Goal: Transaction & Acquisition: Obtain resource

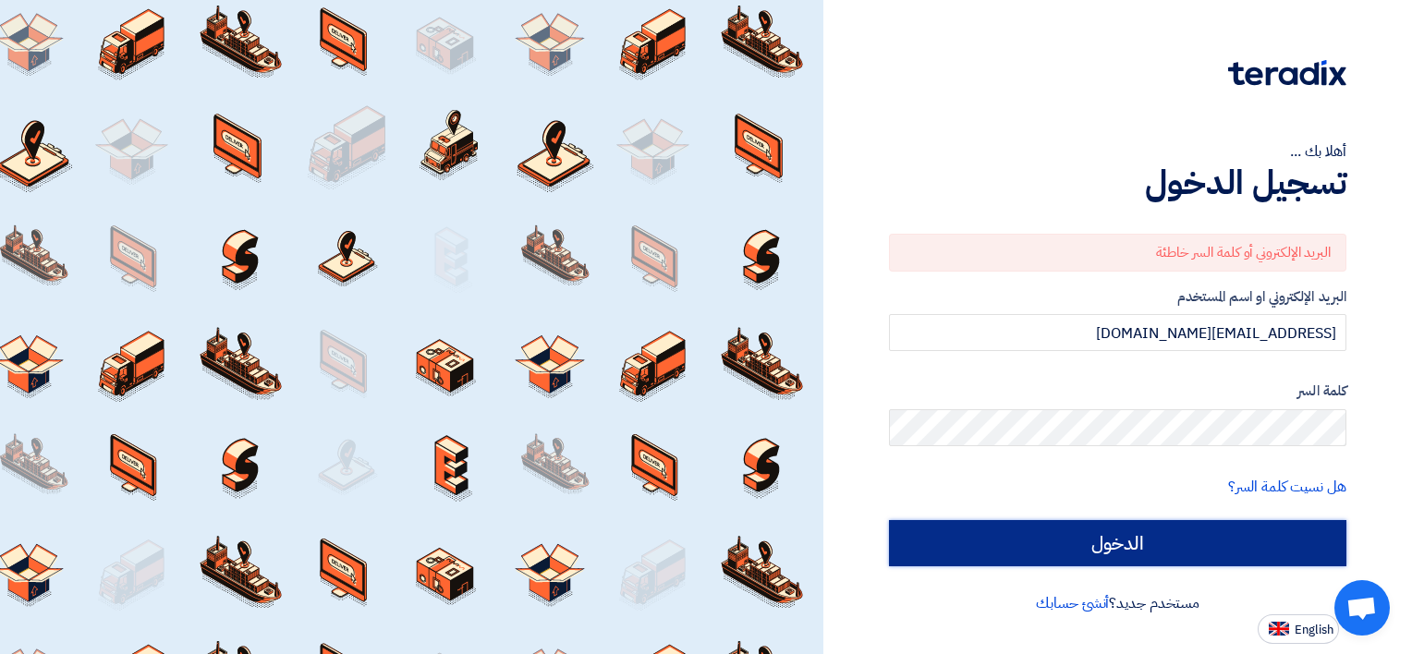
click at [1257, 543] on input "الدخول" at bounding box center [1117, 543] width 457 height 46
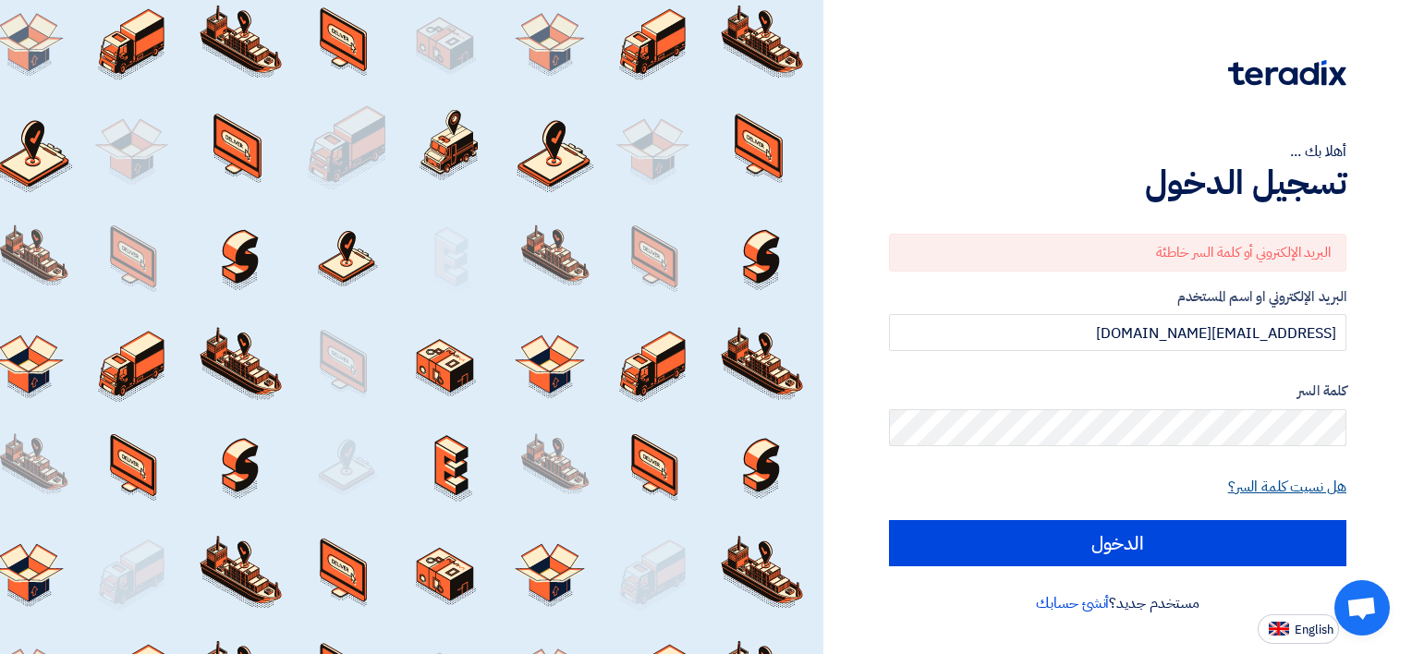
click at [1328, 489] on link "هل نسيت كلمة السر؟" at bounding box center [1287, 487] width 118 height 22
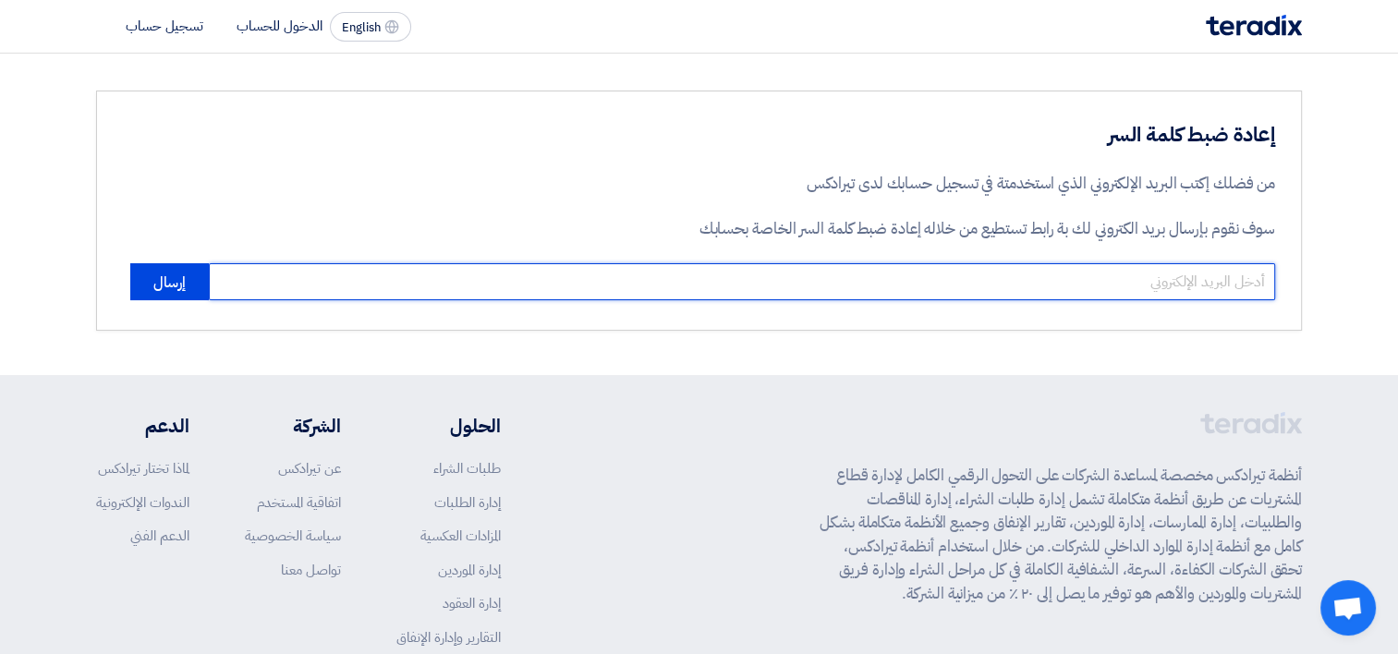
click at [1211, 278] on input "email" at bounding box center [742, 281] width 1067 height 37
type input "[EMAIL_ADDRESS][DOMAIN_NAME]"
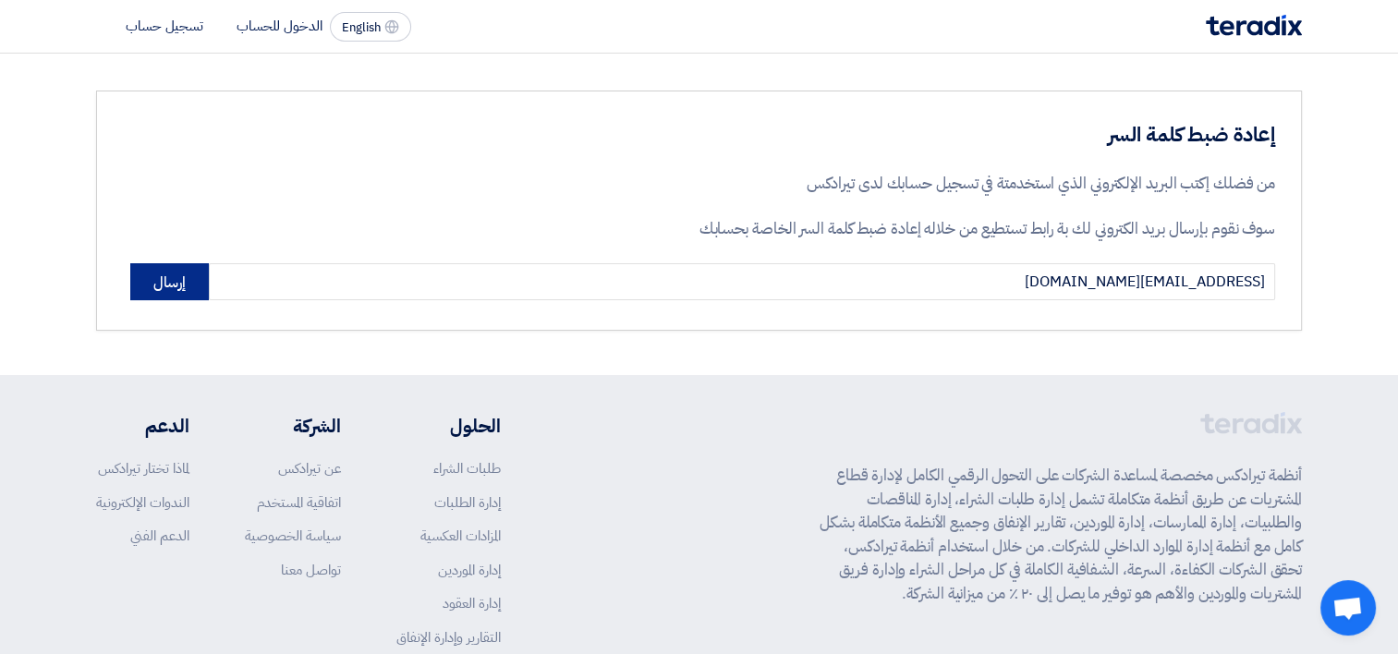
click at [171, 281] on button "إرسال" at bounding box center [169, 281] width 79 height 37
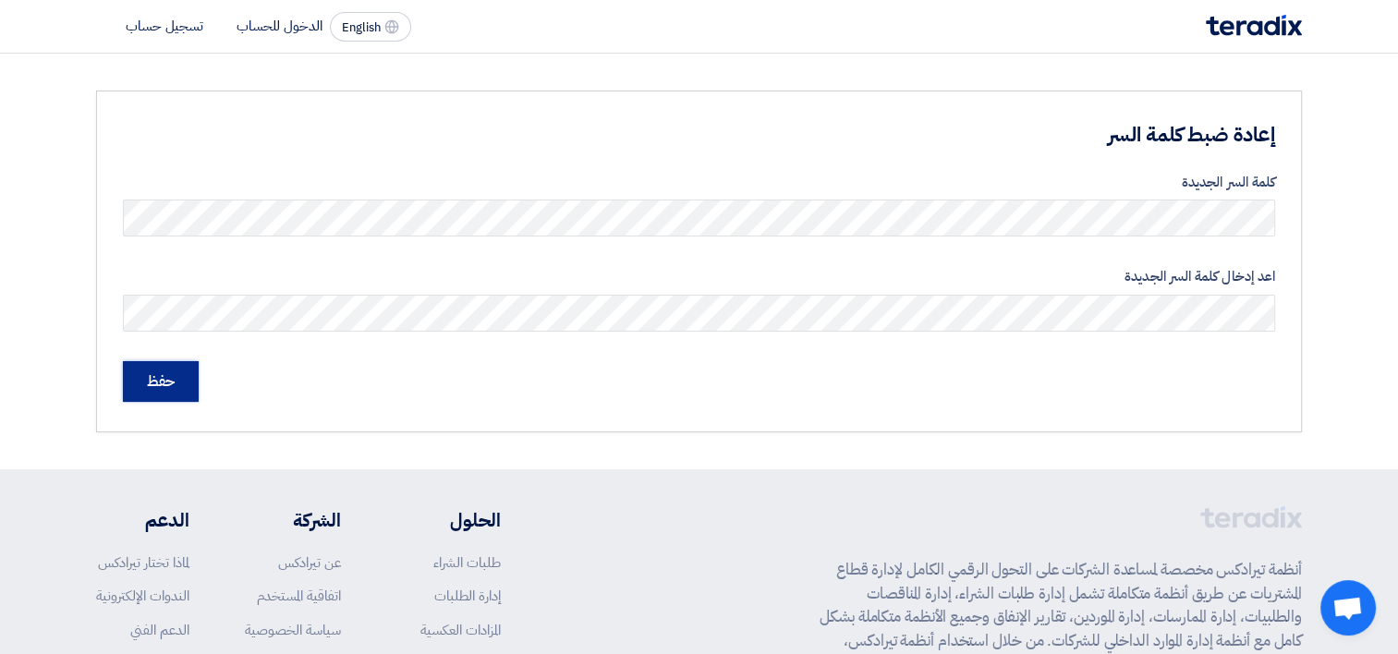
click at [187, 390] on input "حفظ" at bounding box center [161, 381] width 76 height 41
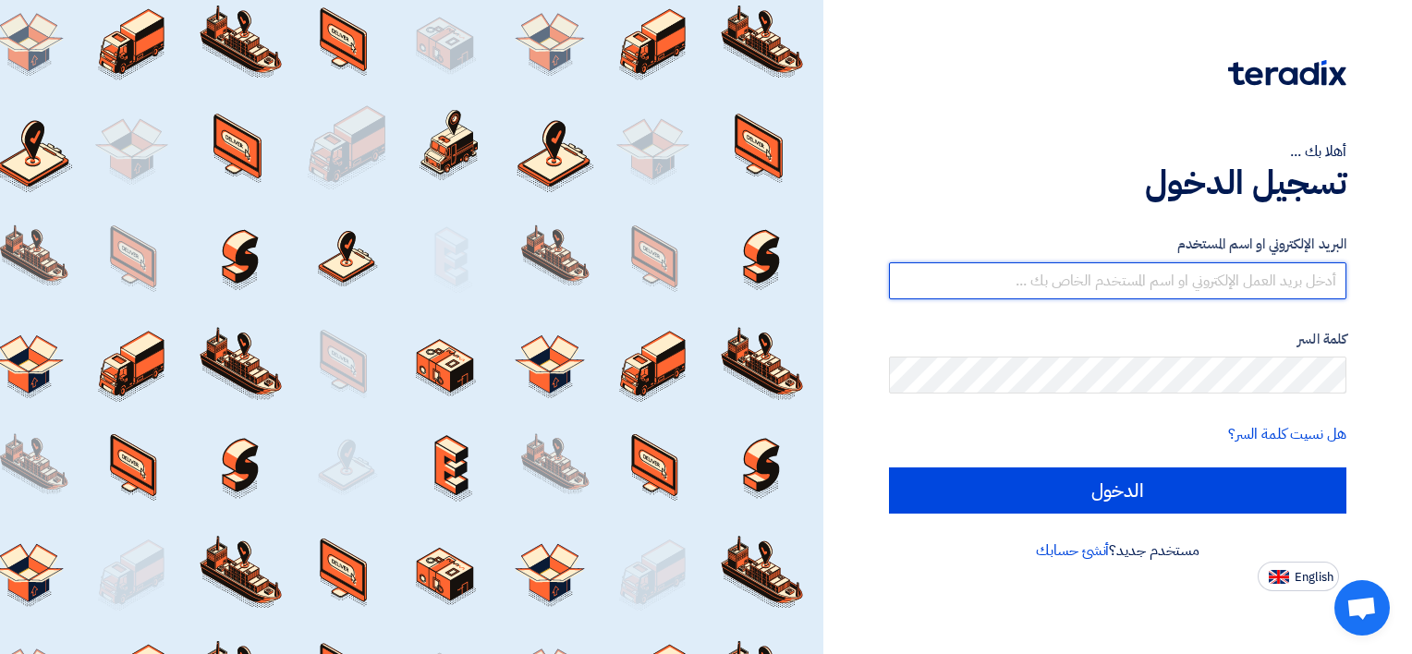
click at [1274, 281] on input "text" at bounding box center [1117, 280] width 457 height 37
type input "[EMAIL_ADDRESS][DOMAIN_NAME]"
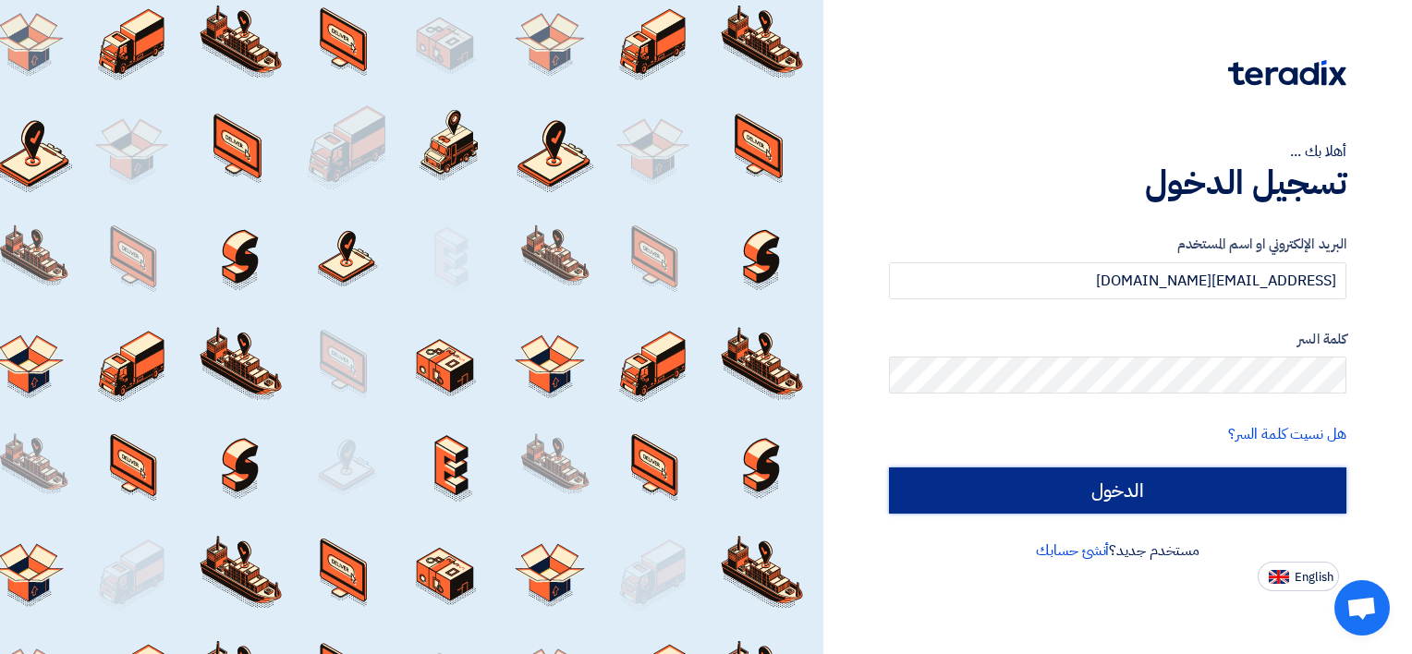
click at [1206, 486] on input "الدخول" at bounding box center [1117, 491] width 457 height 46
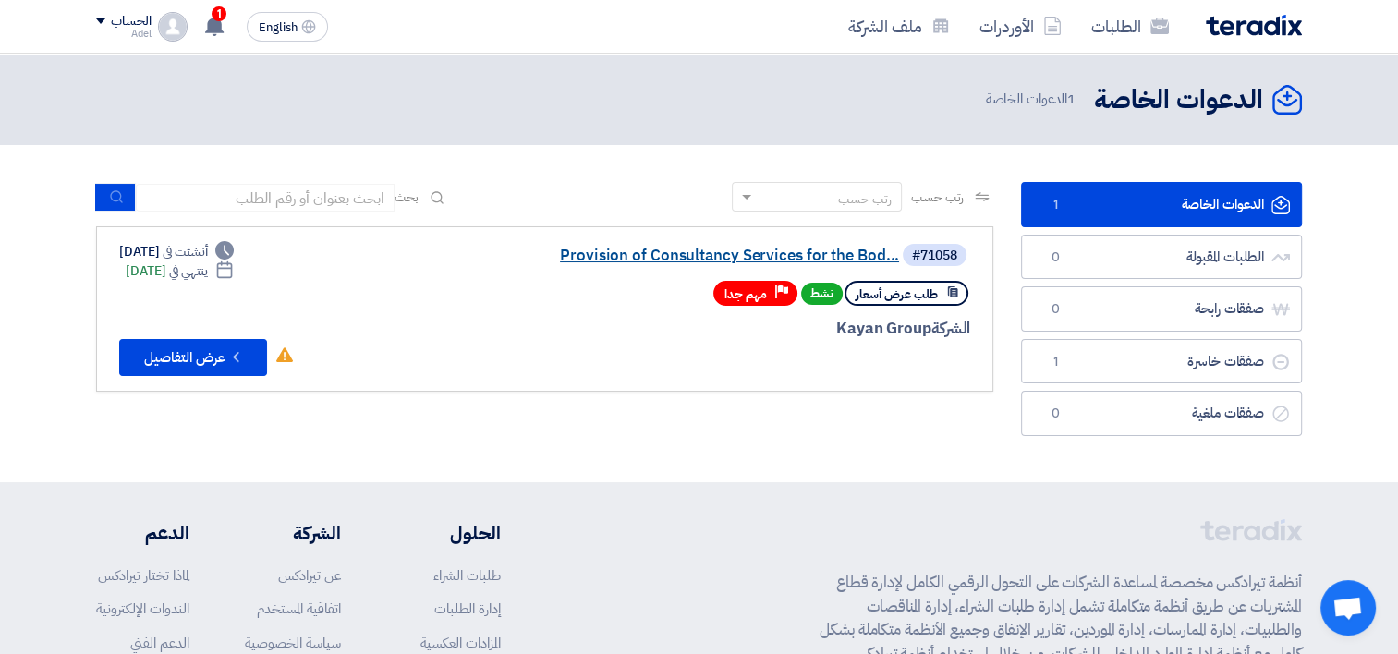
click at [728, 251] on link "Provision of Consultancy Services for the Bod..." at bounding box center [715, 256] width 370 height 17
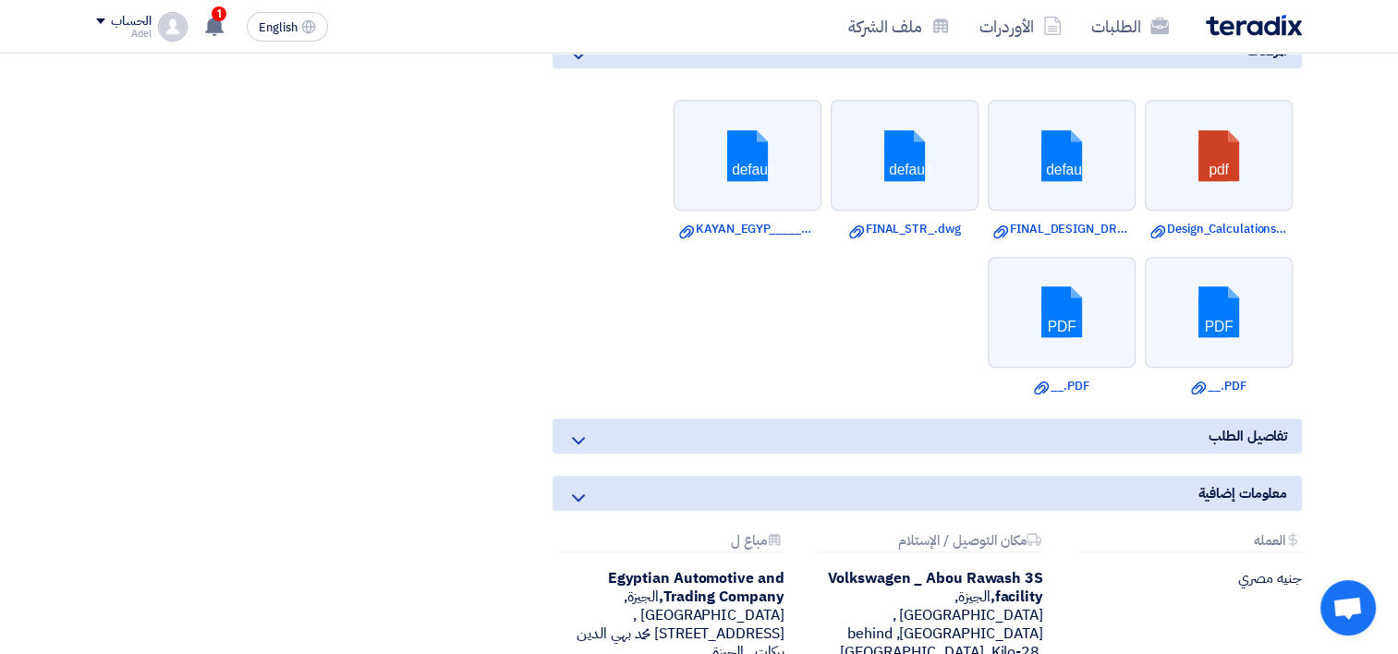
scroll to position [1479, 0]
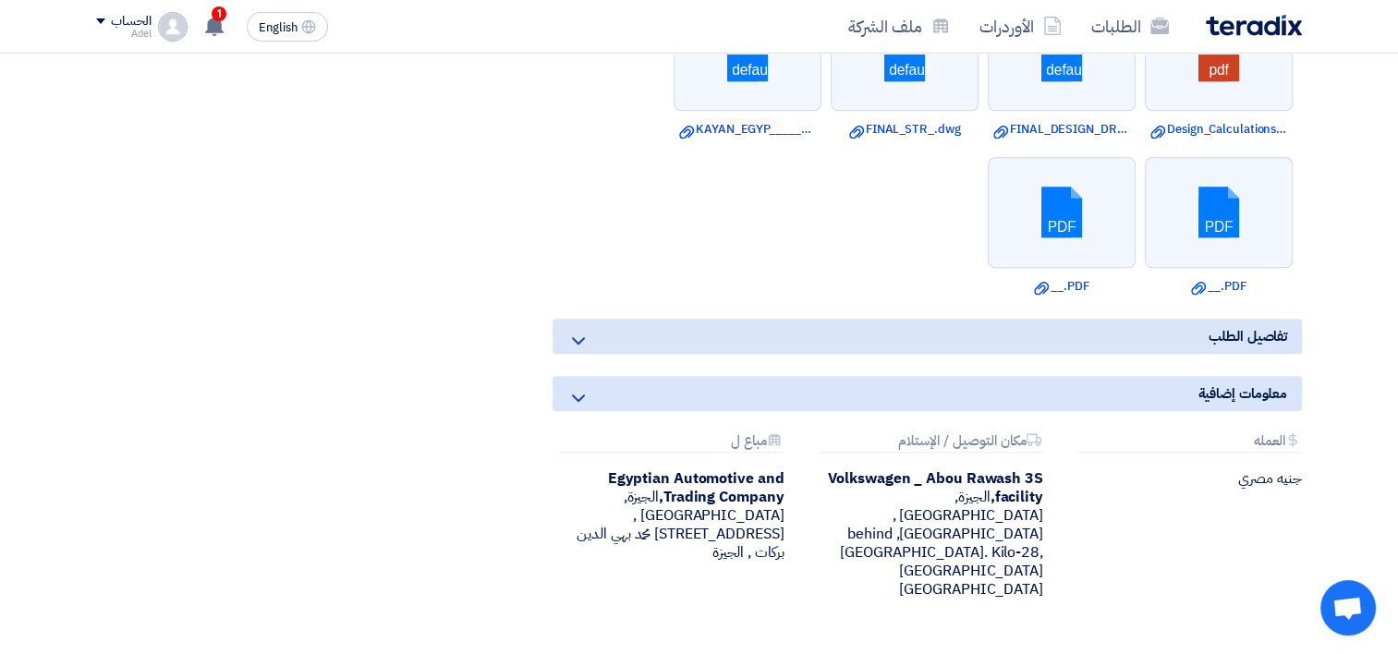
click at [579, 336] on icon at bounding box center [578, 341] width 22 height 22
click at [582, 333] on icon at bounding box center [578, 341] width 22 height 22
click at [580, 387] on icon at bounding box center [578, 398] width 22 height 22
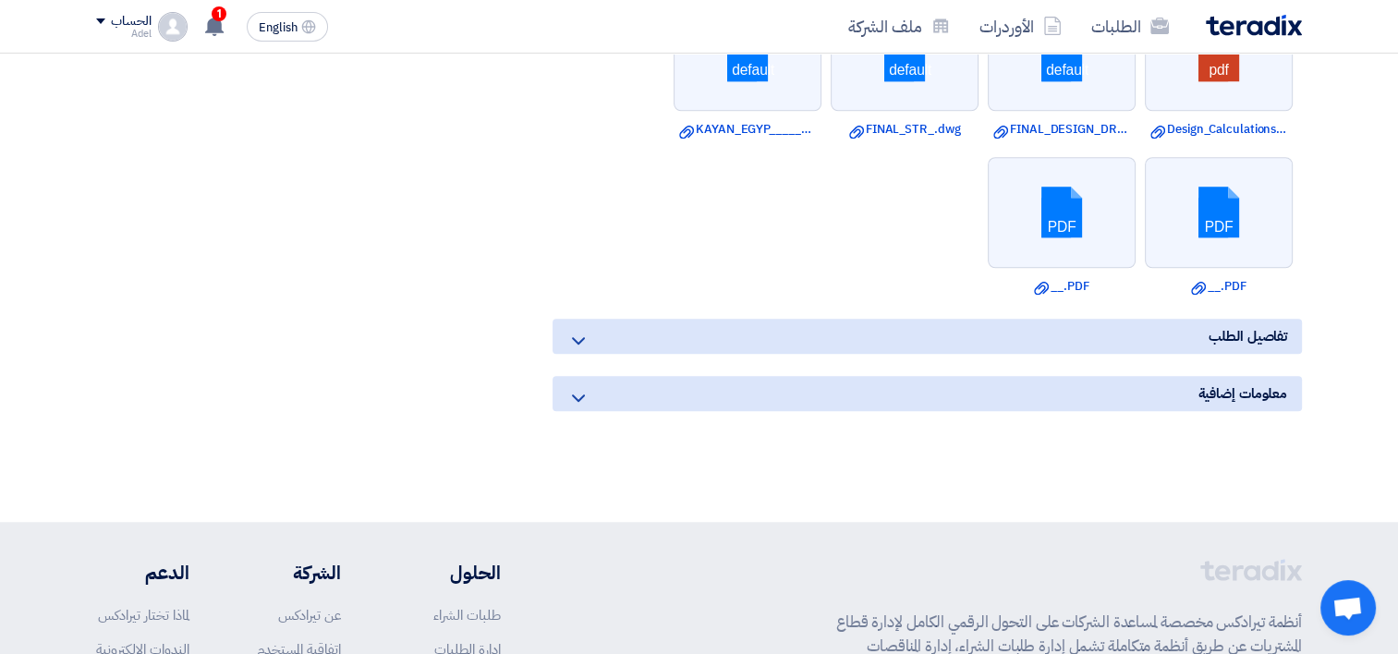
click at [580, 387] on icon at bounding box center [578, 398] width 22 height 22
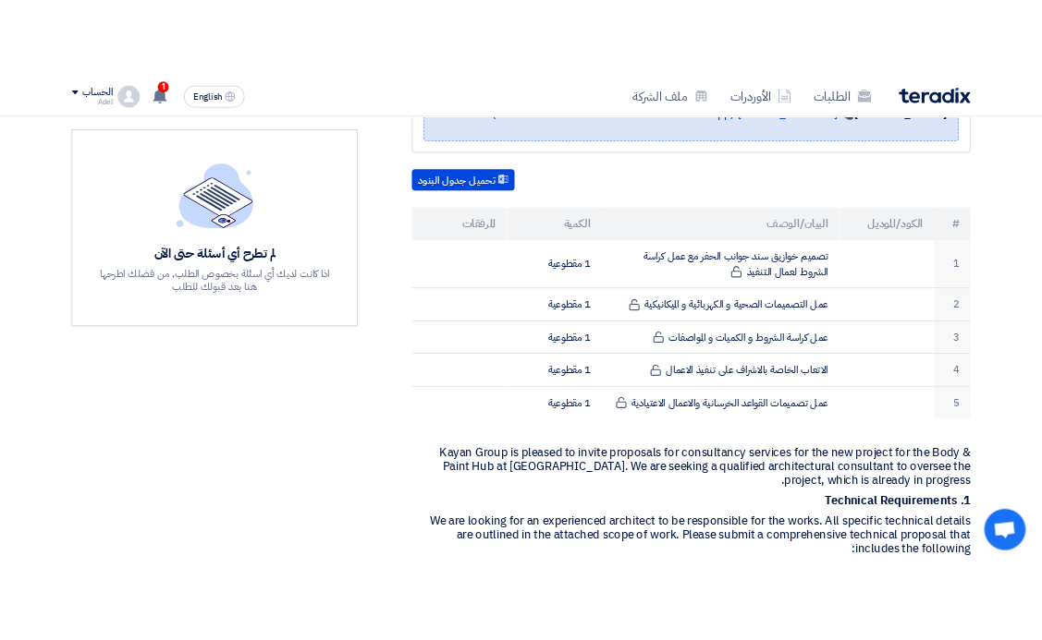
scroll to position [462, 0]
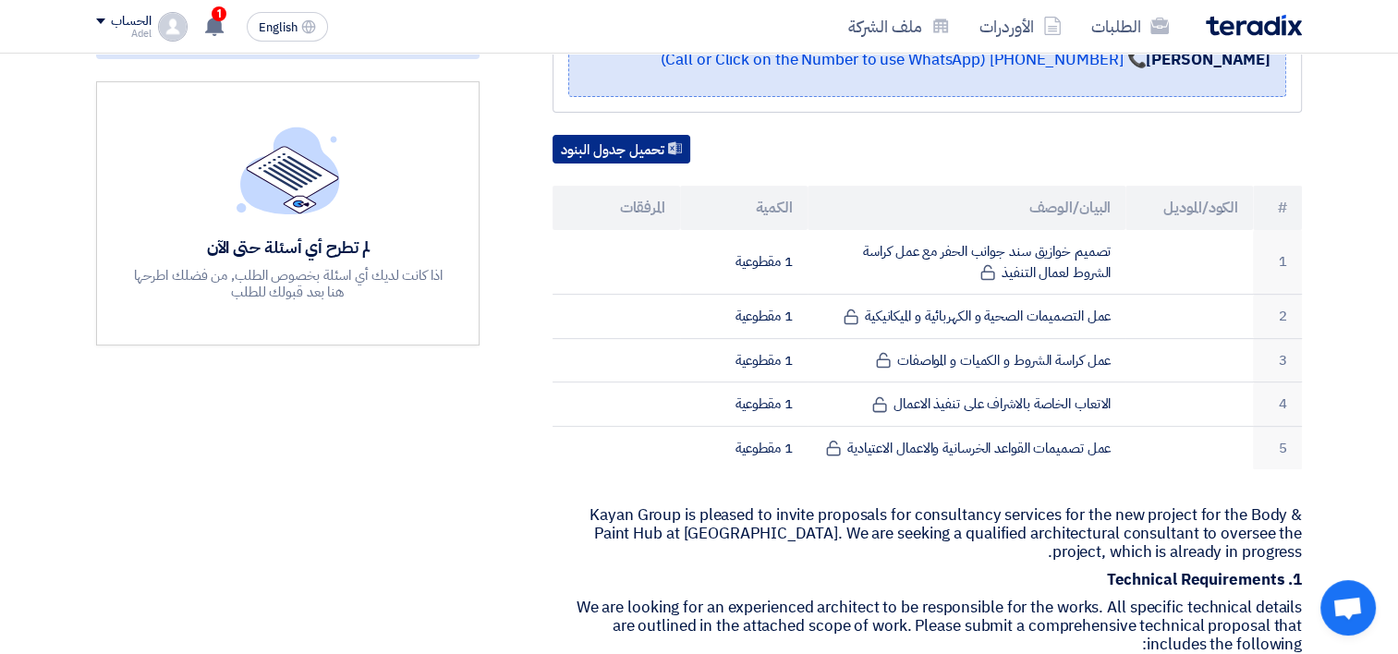
click at [663, 135] on button "تحميل جدول البنود" at bounding box center [622, 150] width 138 height 30
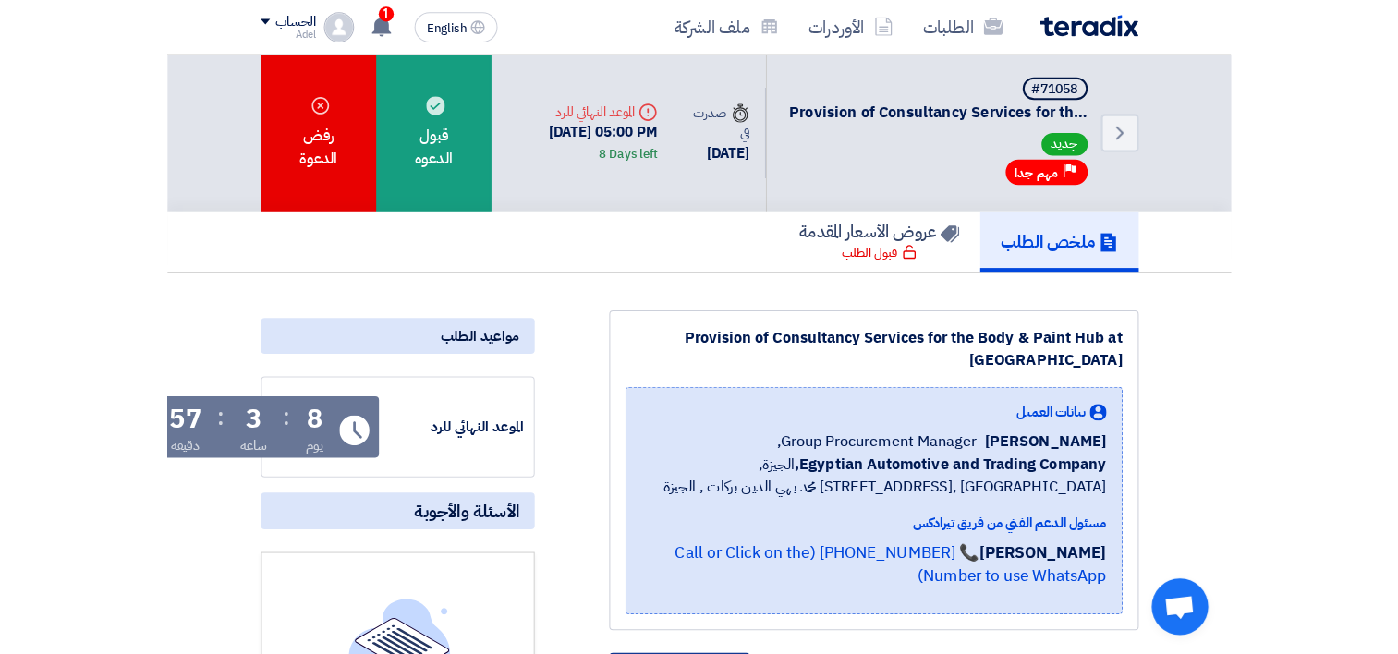
scroll to position [0, 0]
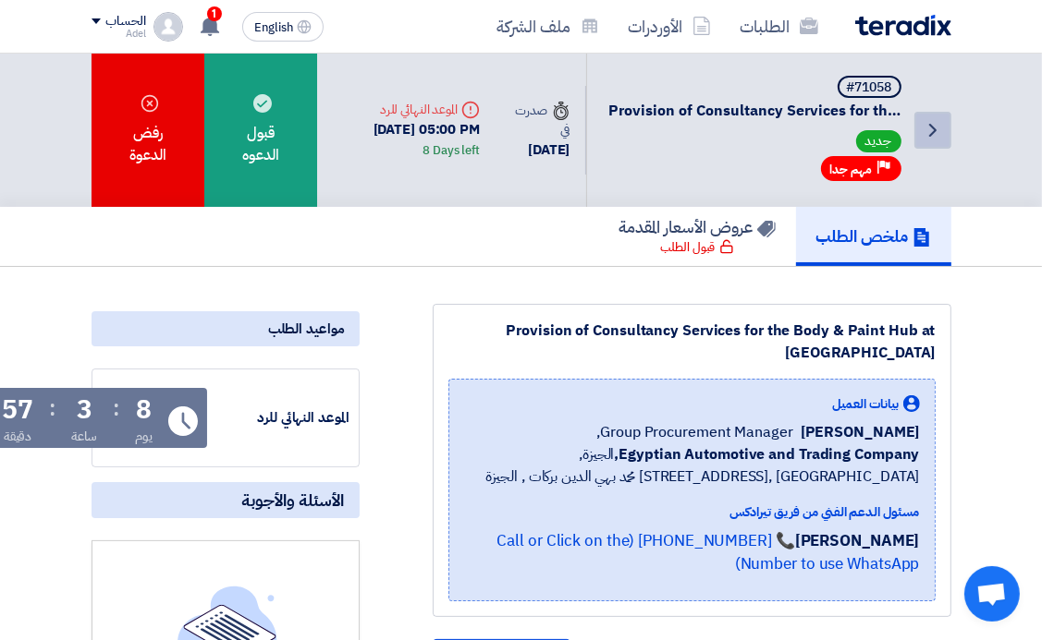
click at [929, 136] on icon "Back" at bounding box center [932, 130] width 22 height 22
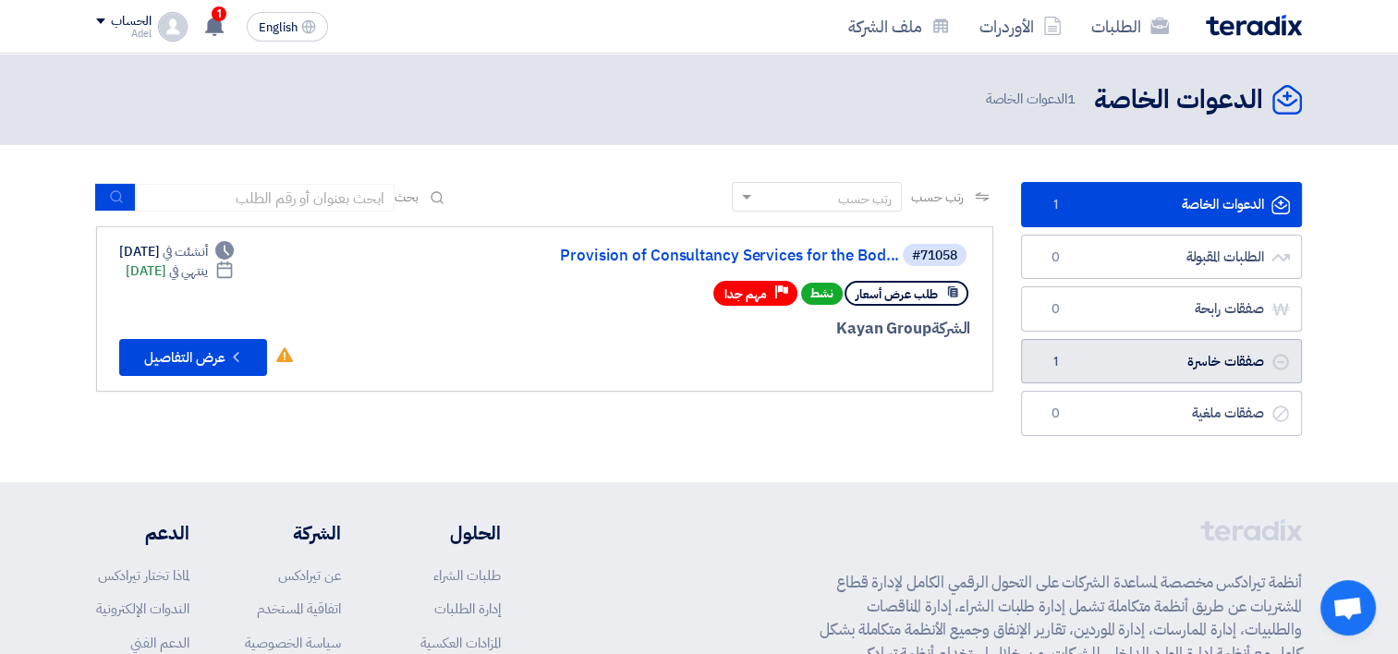
click at [1234, 345] on link "صفقات خاسرة صفقات خاسرة 1" at bounding box center [1161, 361] width 281 height 45
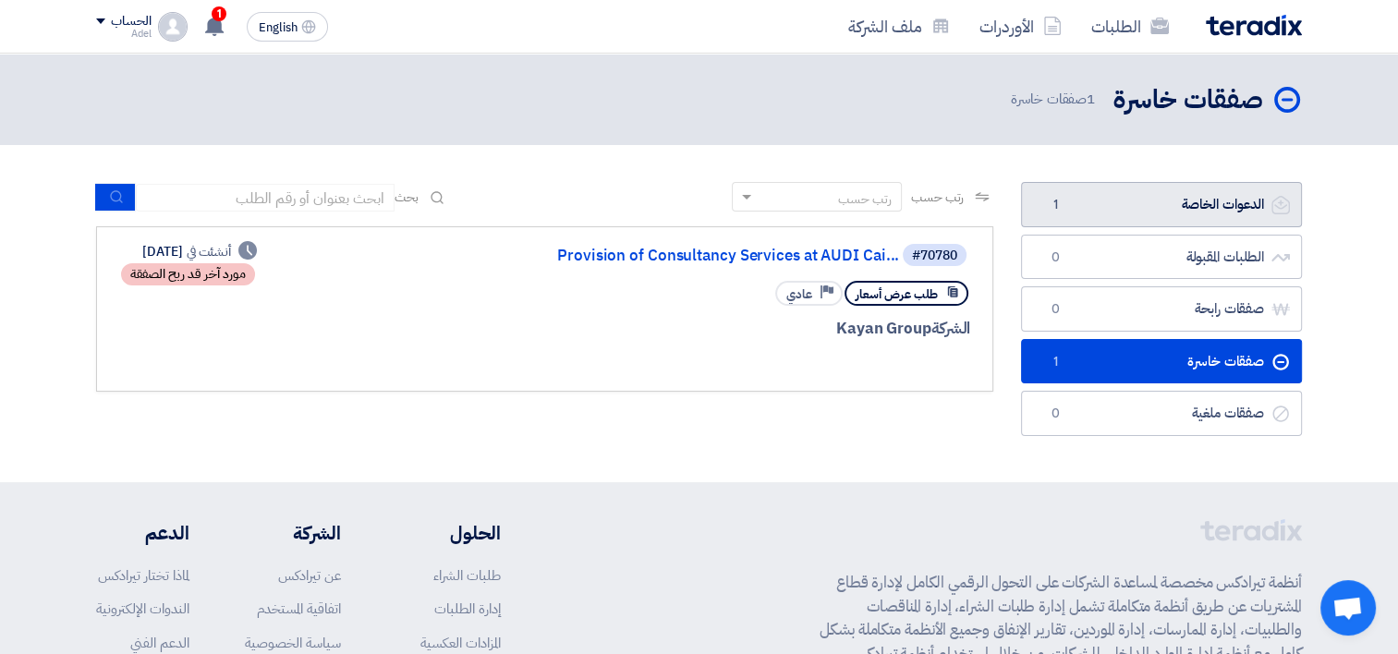
click at [1199, 211] on link "الدعوات الخاصة الدعوات الخاصة 1" at bounding box center [1161, 204] width 281 height 45
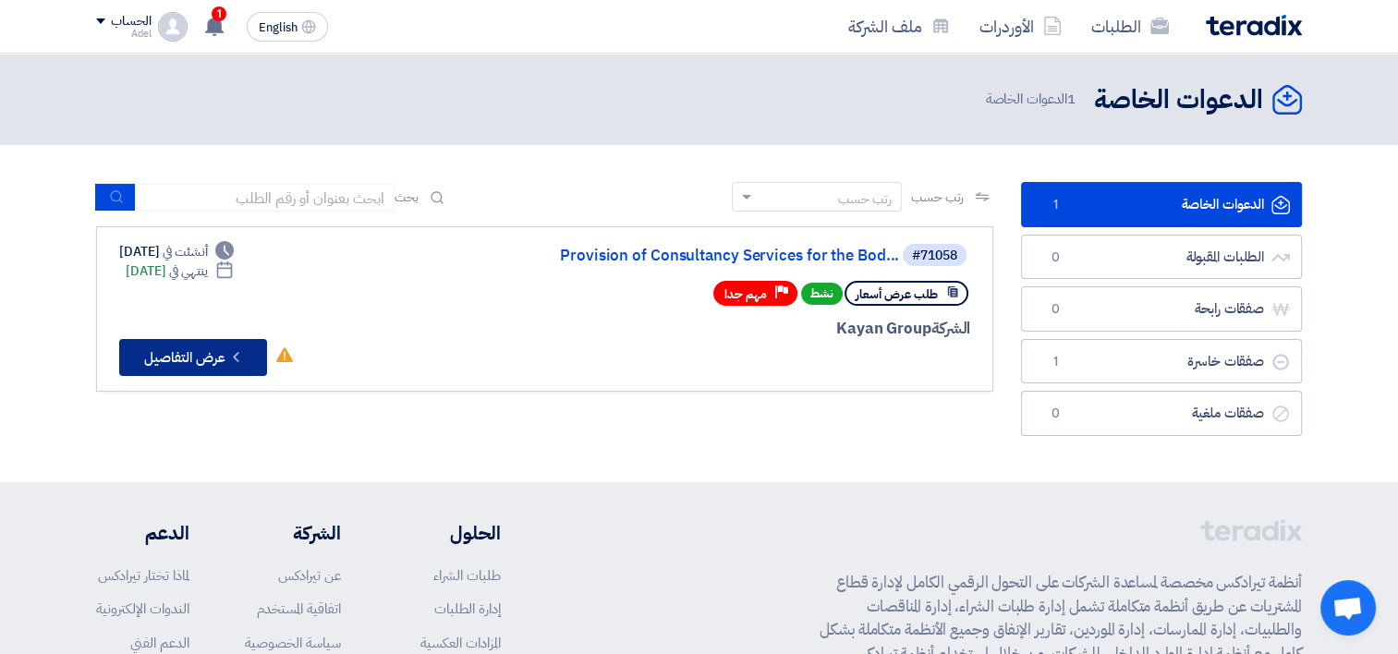
click at [211, 368] on button "Check details عرض التفاصيل" at bounding box center [193, 357] width 148 height 37
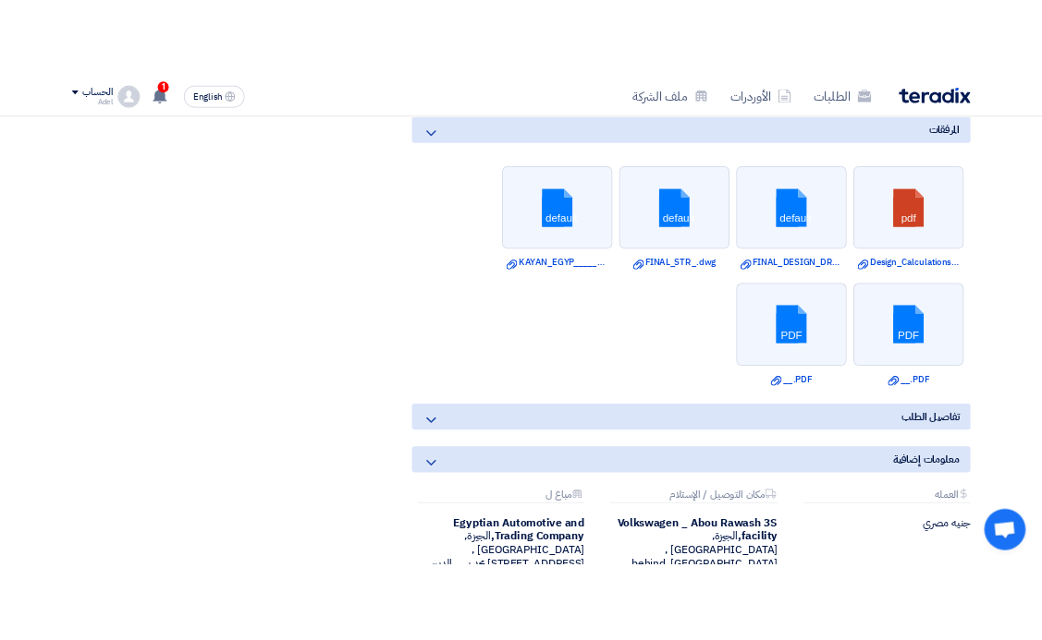
scroll to position [1294, 0]
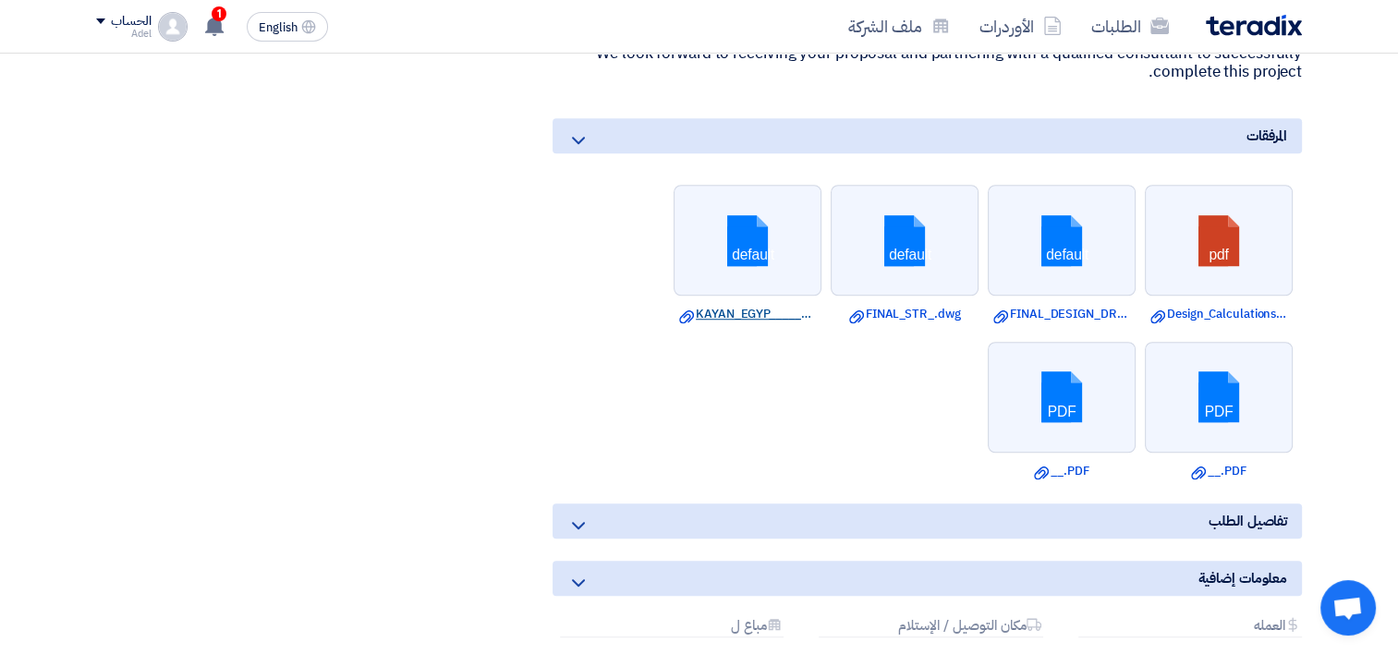
click at [741, 311] on link "Download file KAYAN_EGYP______MODIFAID.dwg" at bounding box center [747, 314] width 137 height 18
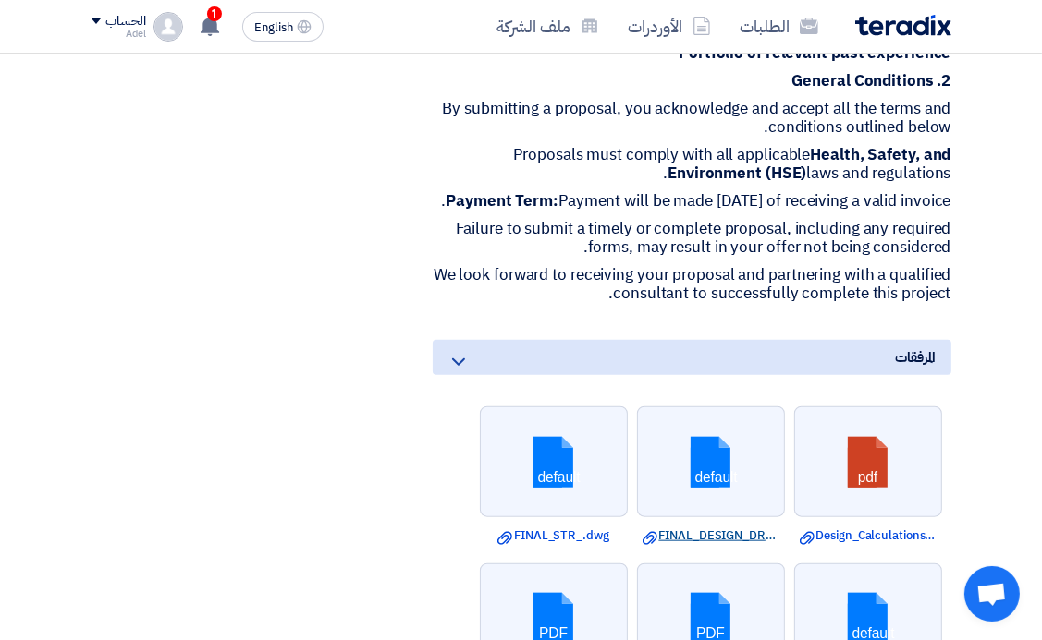
click at [718, 545] on link "Download file FINAL_DESIGN_DRAWINGS_OSCREV_.dwg" at bounding box center [710, 536] width 137 height 18
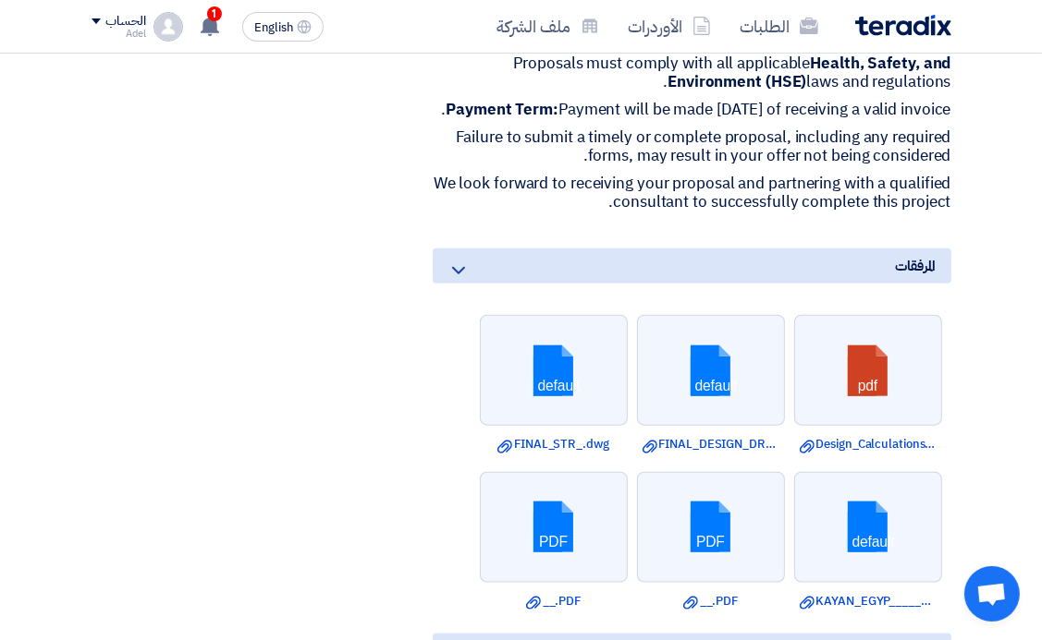
scroll to position [1386, 0]
click at [880, 453] on link "Download file Design_Calculations_____steel_OSCrev.pdf" at bounding box center [867, 443] width 137 height 18
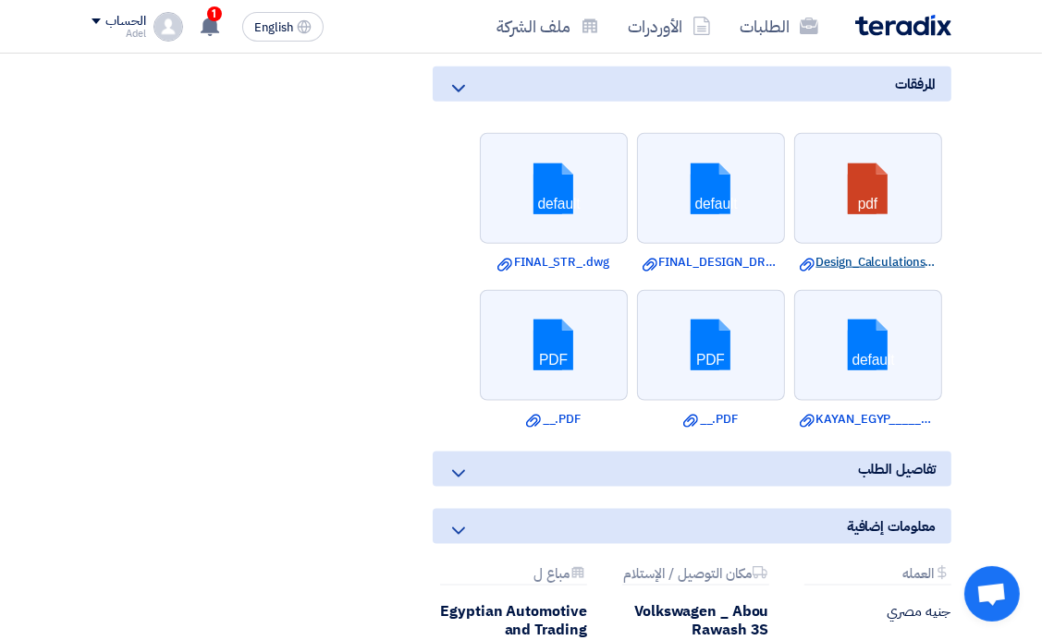
scroll to position [1571, 0]
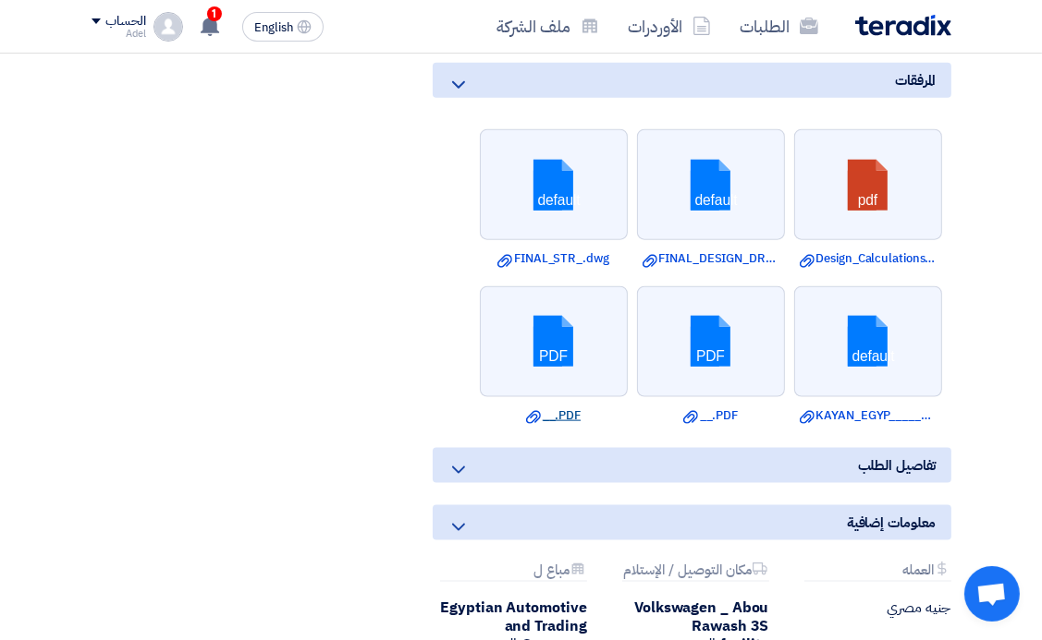
click at [564, 425] on link "Download file __.PDF" at bounding box center [553, 416] width 137 height 18
click at [736, 425] on link "Download file __.PDF" at bounding box center [710, 416] width 137 height 18
click at [865, 425] on link "Download file KAYAN_EGYP______MODIFAID.dwg" at bounding box center [867, 416] width 137 height 18
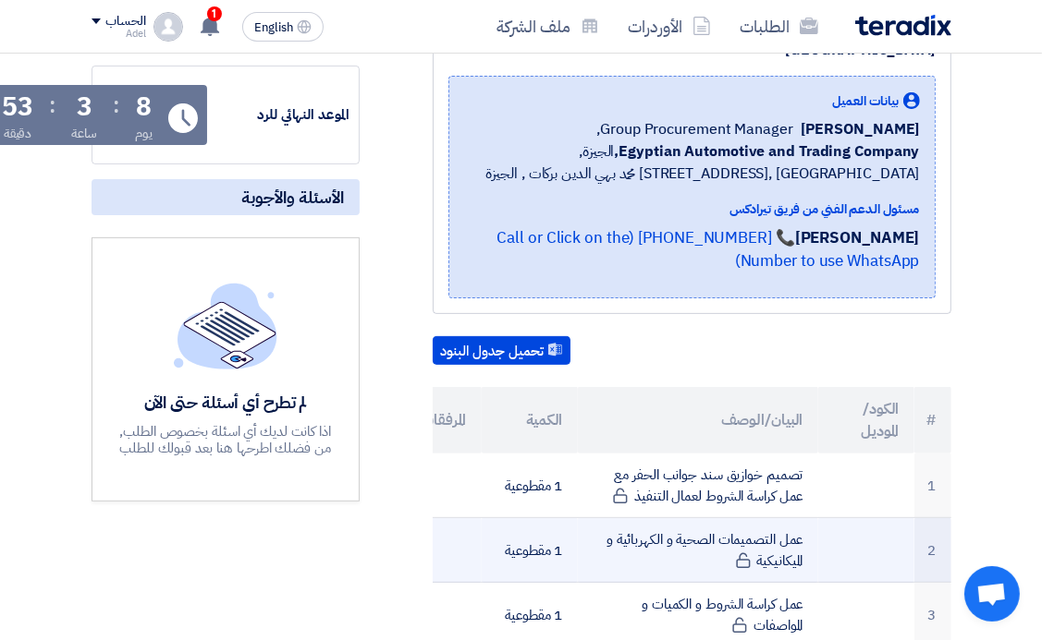
scroll to position [0, 0]
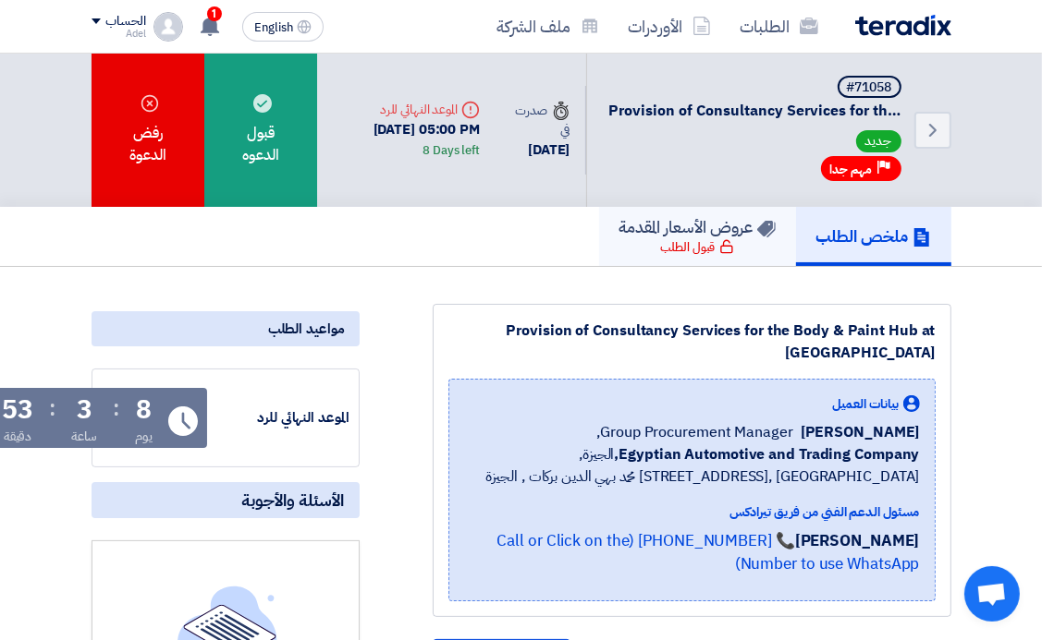
click at [721, 225] on h5 "عروض الأسعار المقدمة" at bounding box center [697, 226] width 156 height 21
click at [847, 231] on h5 "ملخص الطلب" at bounding box center [873, 236] width 115 height 21
click at [872, 173] on span "مهم جدا" at bounding box center [851, 170] width 43 height 18
click at [924, 133] on icon "Back" at bounding box center [932, 130] width 22 height 22
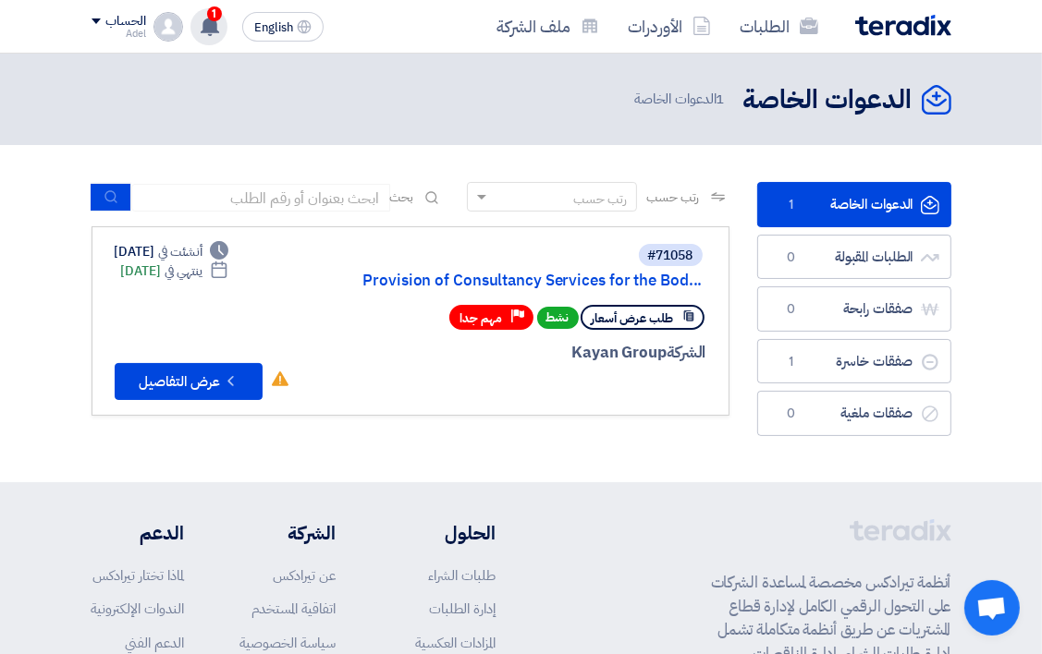
click at [210, 21] on use at bounding box center [210, 26] width 18 height 20
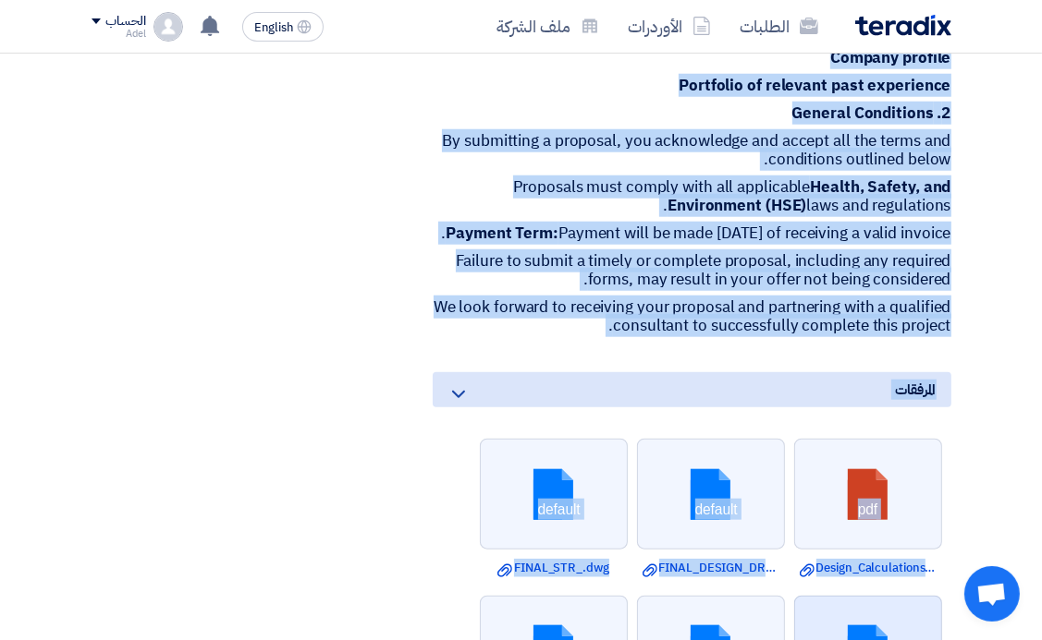
scroll to position [1286, 0]
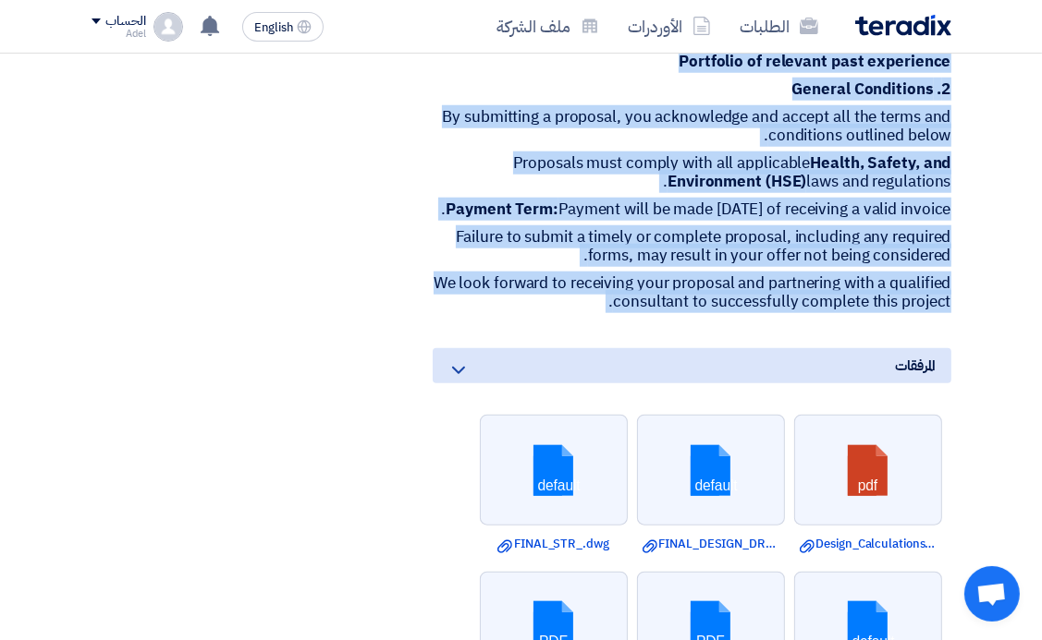
drag, startPoint x: 457, startPoint y: 203, endPoint x: 957, endPoint y: 344, distance: 518.5
click at [957, 344] on div "Provision of Consultancy Services for the Body & Paint Hub at Abu Rawash بيانات…" at bounding box center [668, 66] width 591 height 2096
drag, startPoint x: 957, startPoint y: 344, endPoint x: 911, endPoint y: 315, distance: 53.6
copy div "the new project for the Body & Paint Hub at Abu Rawash. We are seeking a qualif…"
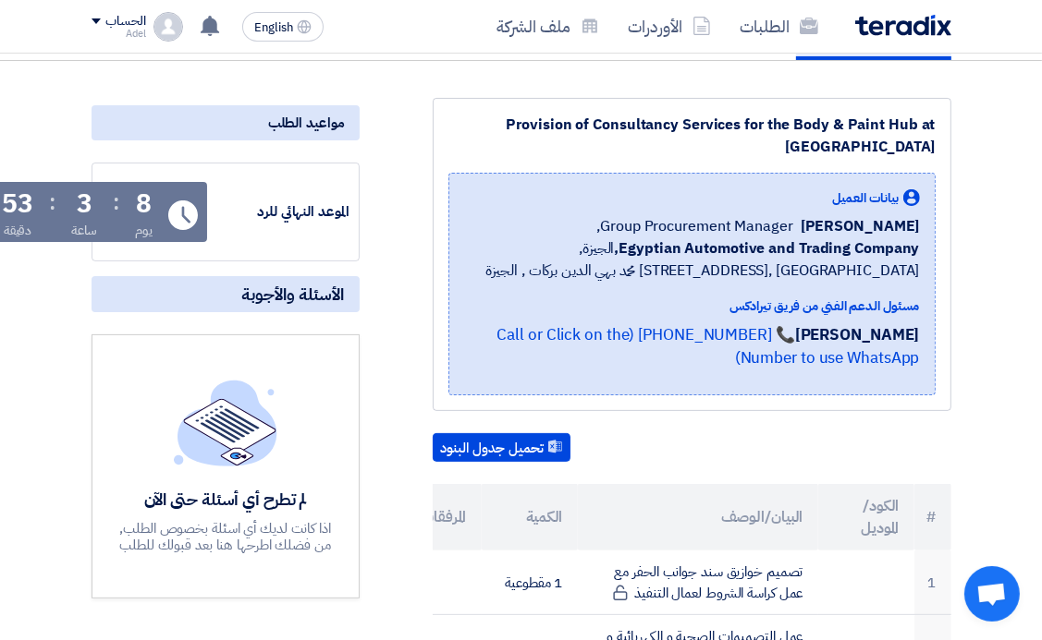
scroll to position [84, 0]
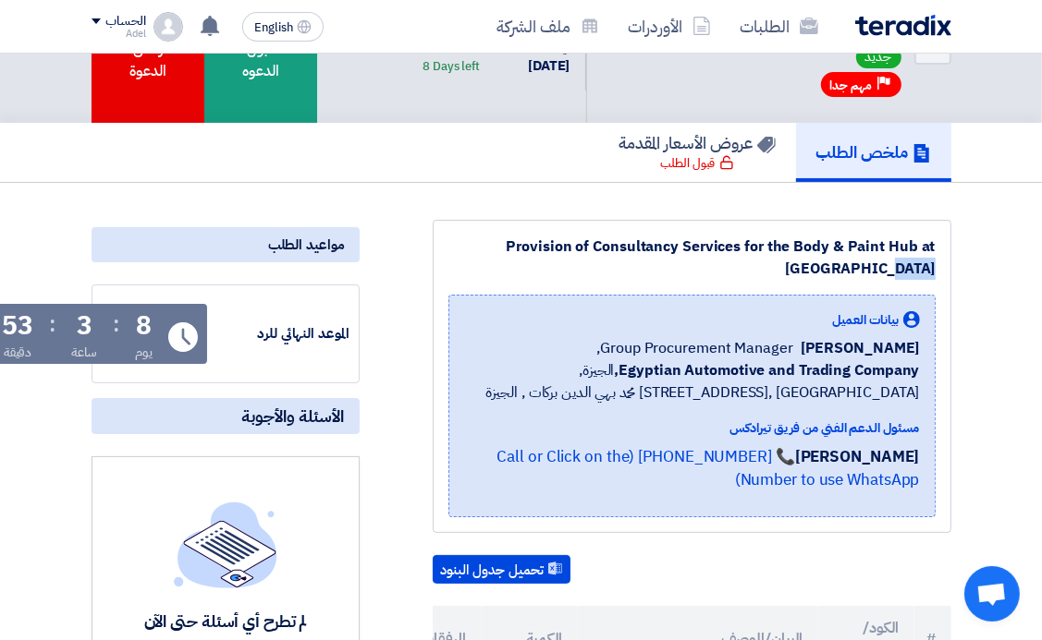
drag, startPoint x: 484, startPoint y: 243, endPoint x: 945, endPoint y: 279, distance: 462.6
click at [945, 279] on div "Provision of Consultancy Services for the Body & Paint Hub at Abu Rawash بيانات…" at bounding box center [692, 376] width 518 height 313
drag, startPoint x: 945, startPoint y: 279, endPoint x: 901, endPoint y: 273, distance: 44.8
click at [901, 273] on div "Provision of Consultancy Services for the Body & Paint Hub at Abu Rawash" at bounding box center [691, 258] width 487 height 44
click at [894, 261] on div "Provision of Consultancy Services for the Body & Paint Hub at Abu Rawash" at bounding box center [691, 258] width 487 height 44
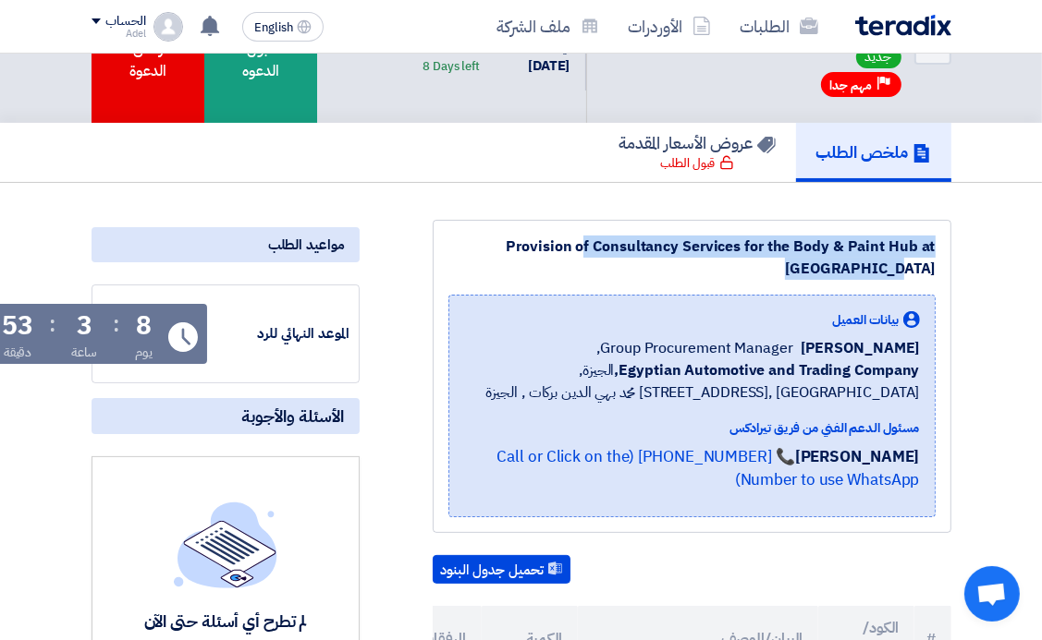
drag, startPoint x: 935, startPoint y: 266, endPoint x: 495, endPoint y: 248, distance: 440.3
click at [496, 248] on div "Provision of Consultancy Services for the Body & Paint Hub at Abu Rawash بيانات…" at bounding box center [692, 376] width 518 height 313
drag, startPoint x: 495, startPoint y: 248, endPoint x: 481, endPoint y: 241, distance: 16.1
click at [481, 241] on div "Provision of Consultancy Services for the Body & Paint Hub at Abu Rawash" at bounding box center [691, 258] width 487 height 44
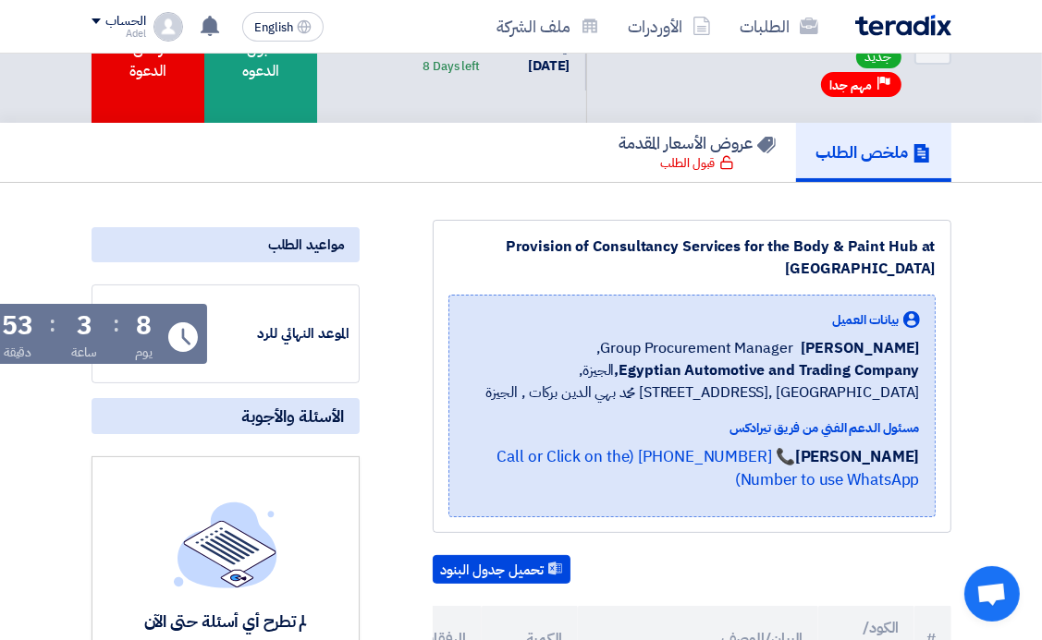
click at [685, 262] on div "Provision of Consultancy Services for the Body & Paint Hub at Abu Rawash" at bounding box center [691, 258] width 487 height 44
click at [488, 230] on div "Provision of Consultancy Services for the Body & Paint Hub at Abu Rawash بيانات…" at bounding box center [692, 376] width 518 height 313
drag, startPoint x: 488, startPoint y: 230, endPoint x: 477, endPoint y: 229, distance: 11.1
click at [477, 229] on div "Provision of Consultancy Services for the Body & Paint Hub at Abu Rawash بيانات…" at bounding box center [692, 376] width 518 height 313
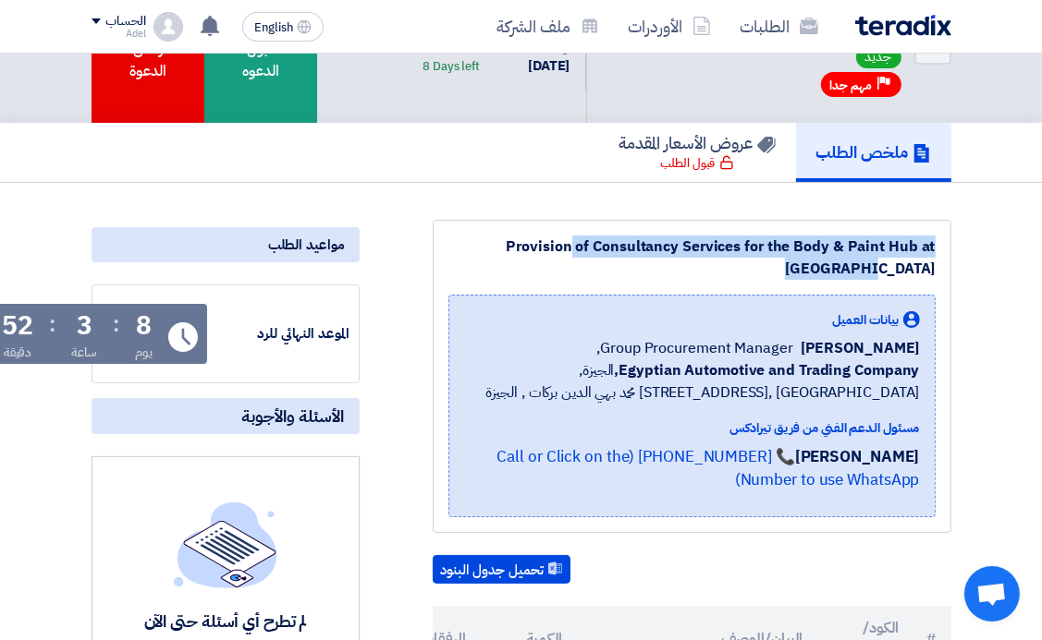
drag, startPoint x: 477, startPoint y: 229, endPoint x: 920, endPoint y: 244, distance: 442.9
click at [920, 244] on div "Provision of Consultancy Services for the Body & Paint Hub at Abu Rawash بيانات…" at bounding box center [692, 376] width 518 height 313
copy div "Provision of Consultancy Services for the Body & Paint Hub at A"
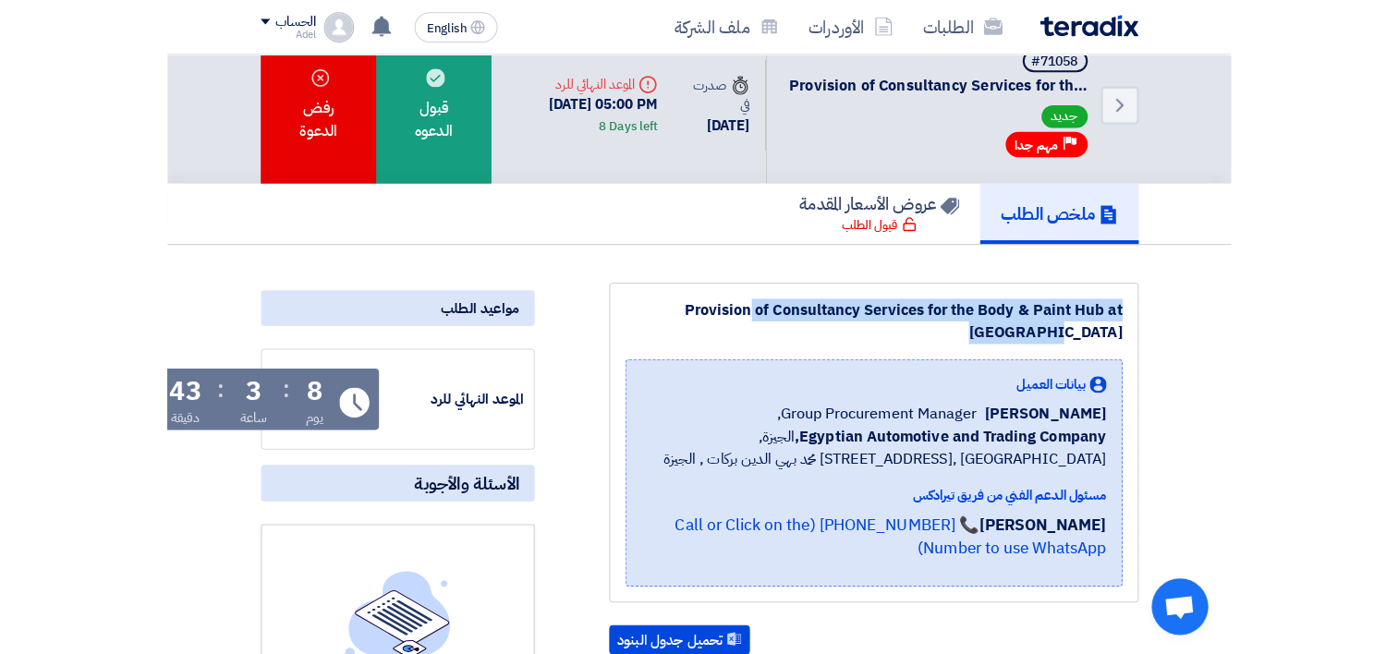
scroll to position [0, 0]
